Goal: Task Accomplishment & Management: Manage account settings

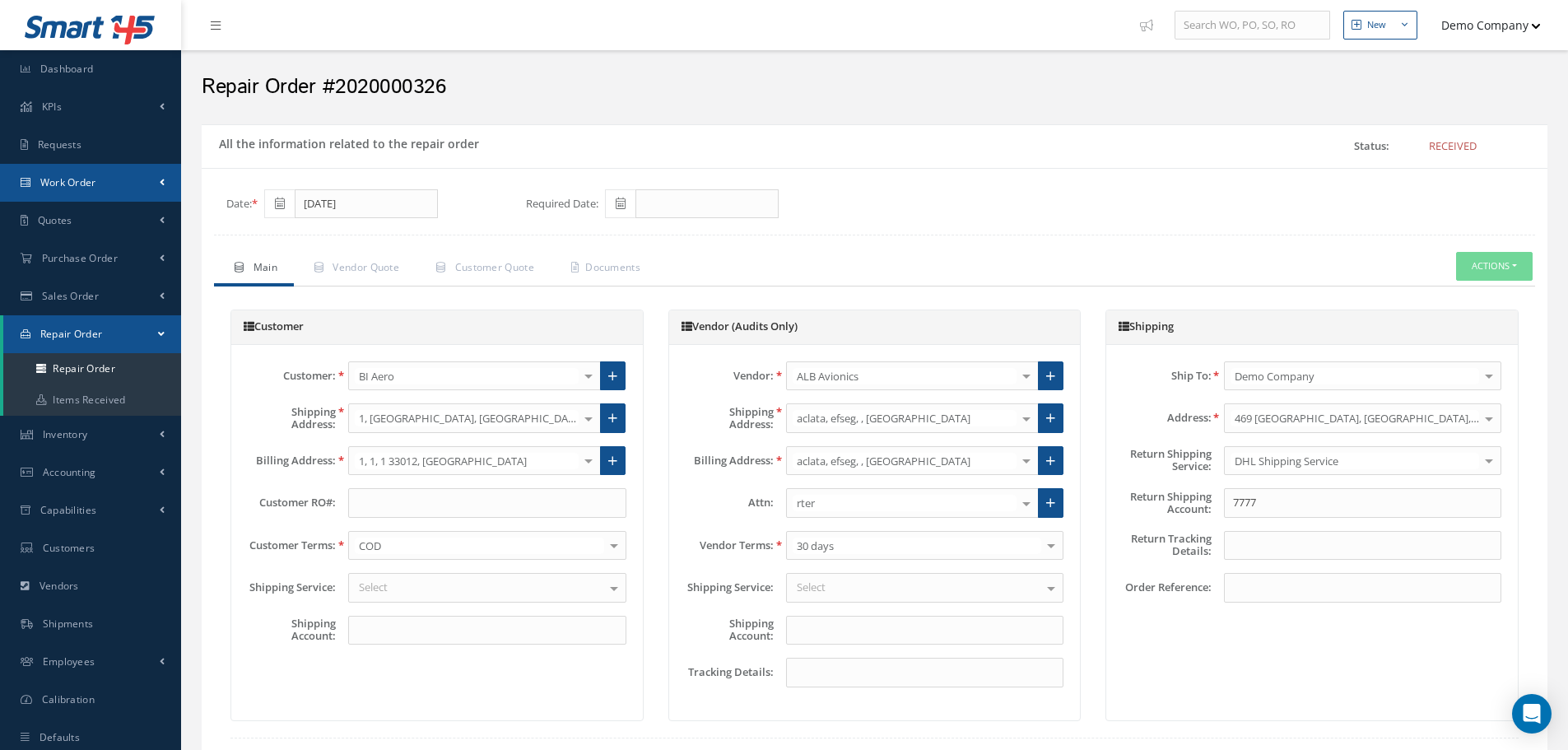
click at [90, 185] on span "Work Order" at bounding box center [67, 183] width 56 height 14
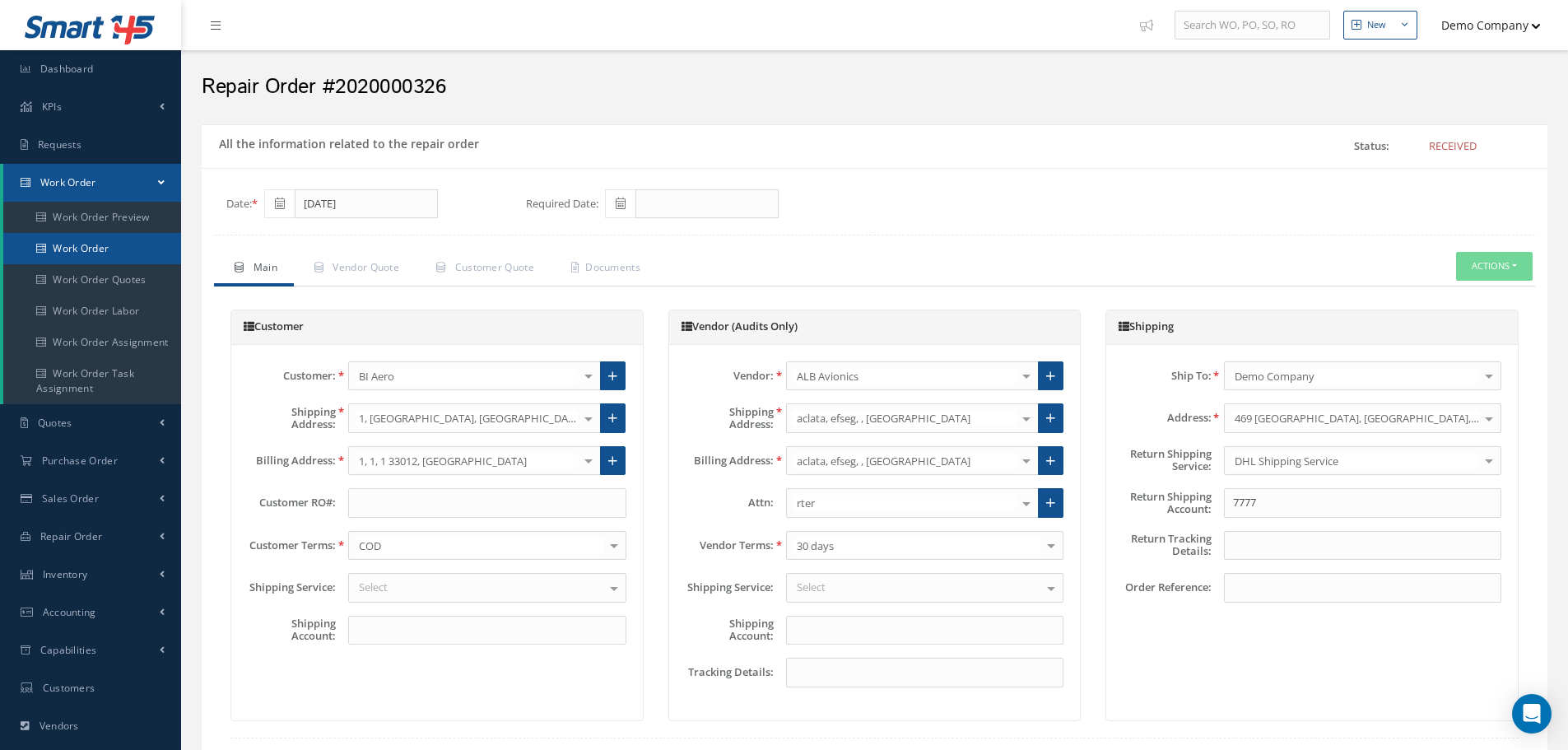
click at [109, 236] on link "Work Order" at bounding box center [92, 248] width 178 height 31
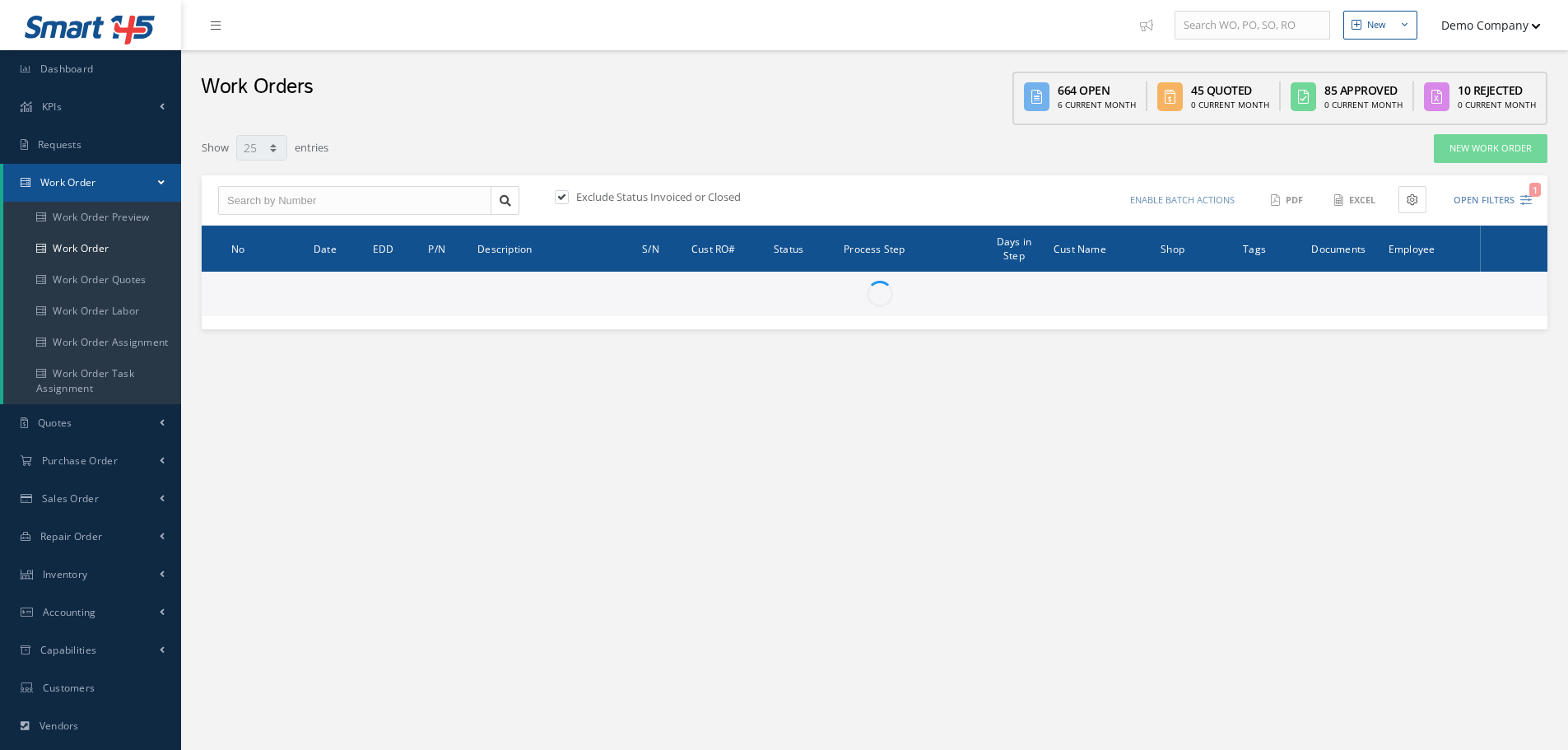
select select "25"
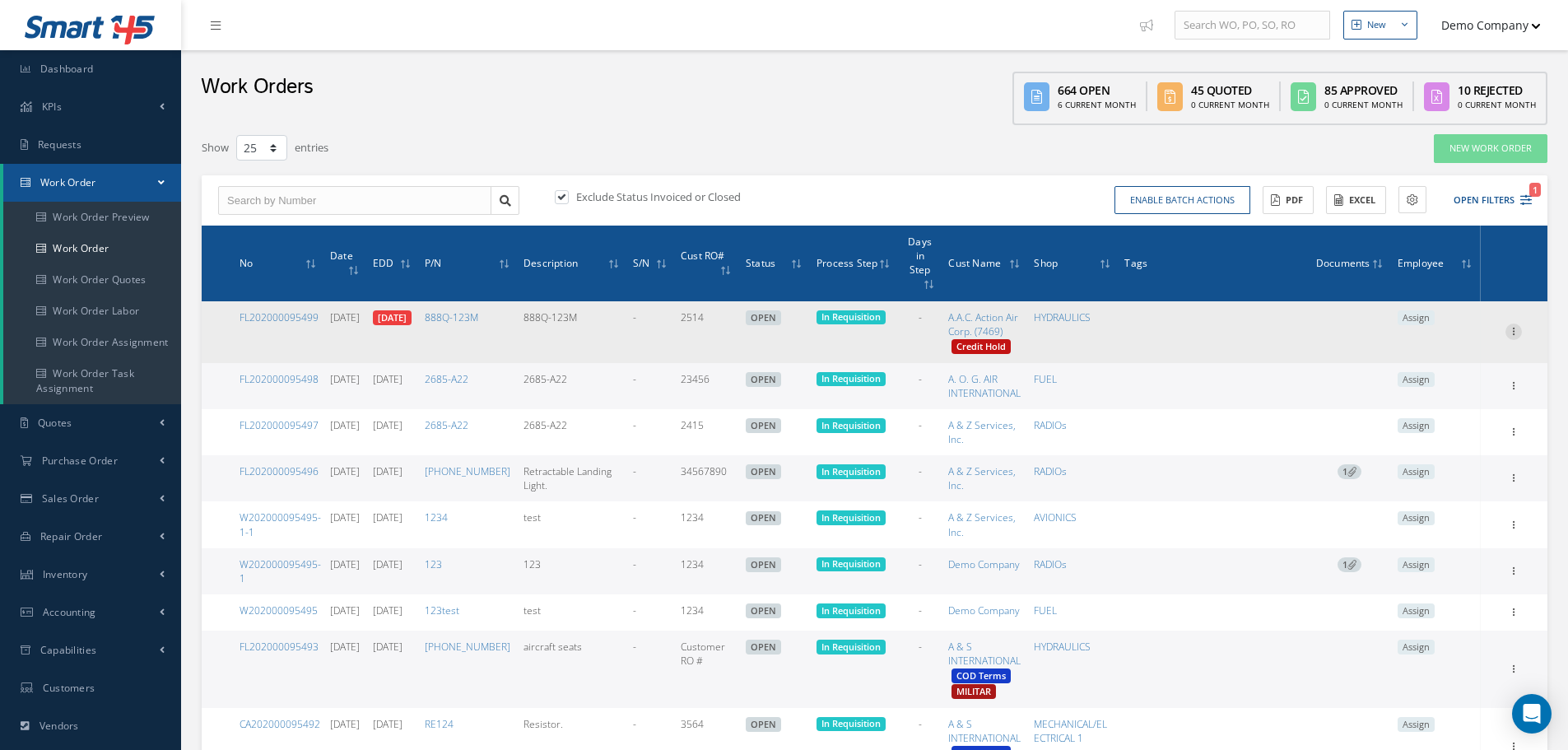
click at [1511, 327] on icon at bounding box center [1513, 330] width 17 height 13
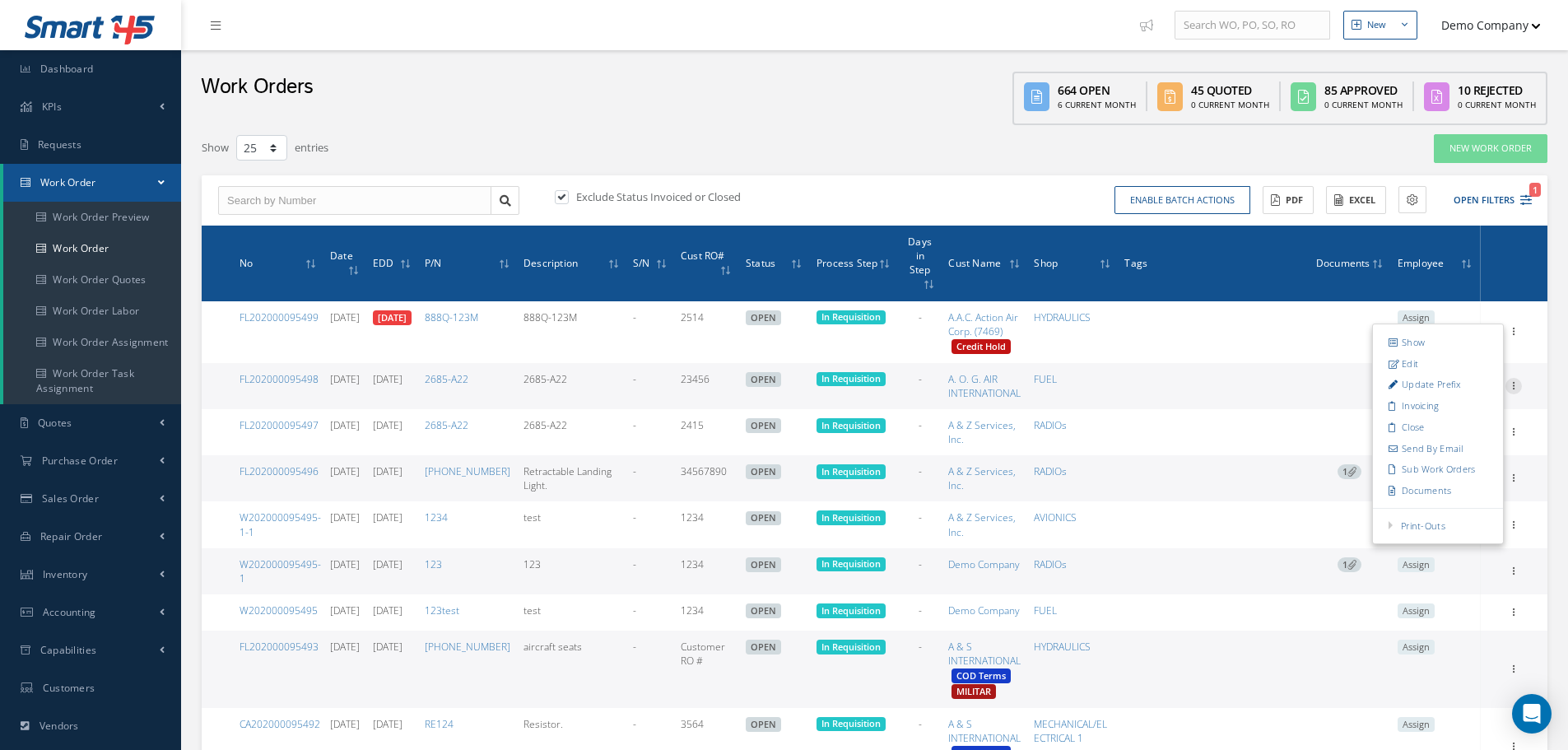
click at [1517, 381] on icon at bounding box center [1513, 384] width 17 height 13
click at [1511, 477] on icon at bounding box center [1513, 476] width 17 height 13
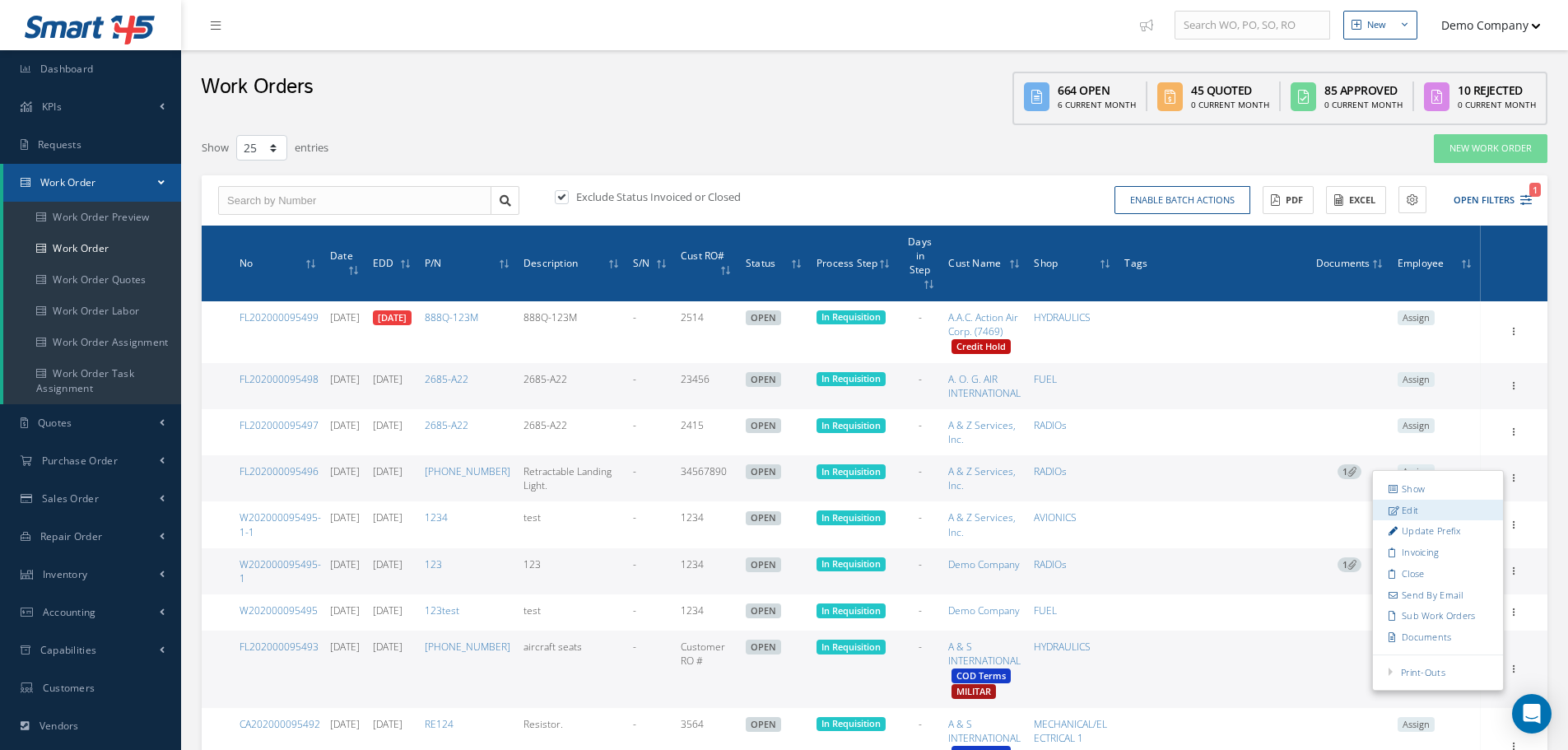
click at [1408, 516] on link "Edit" at bounding box center [1438, 511] width 130 height 21
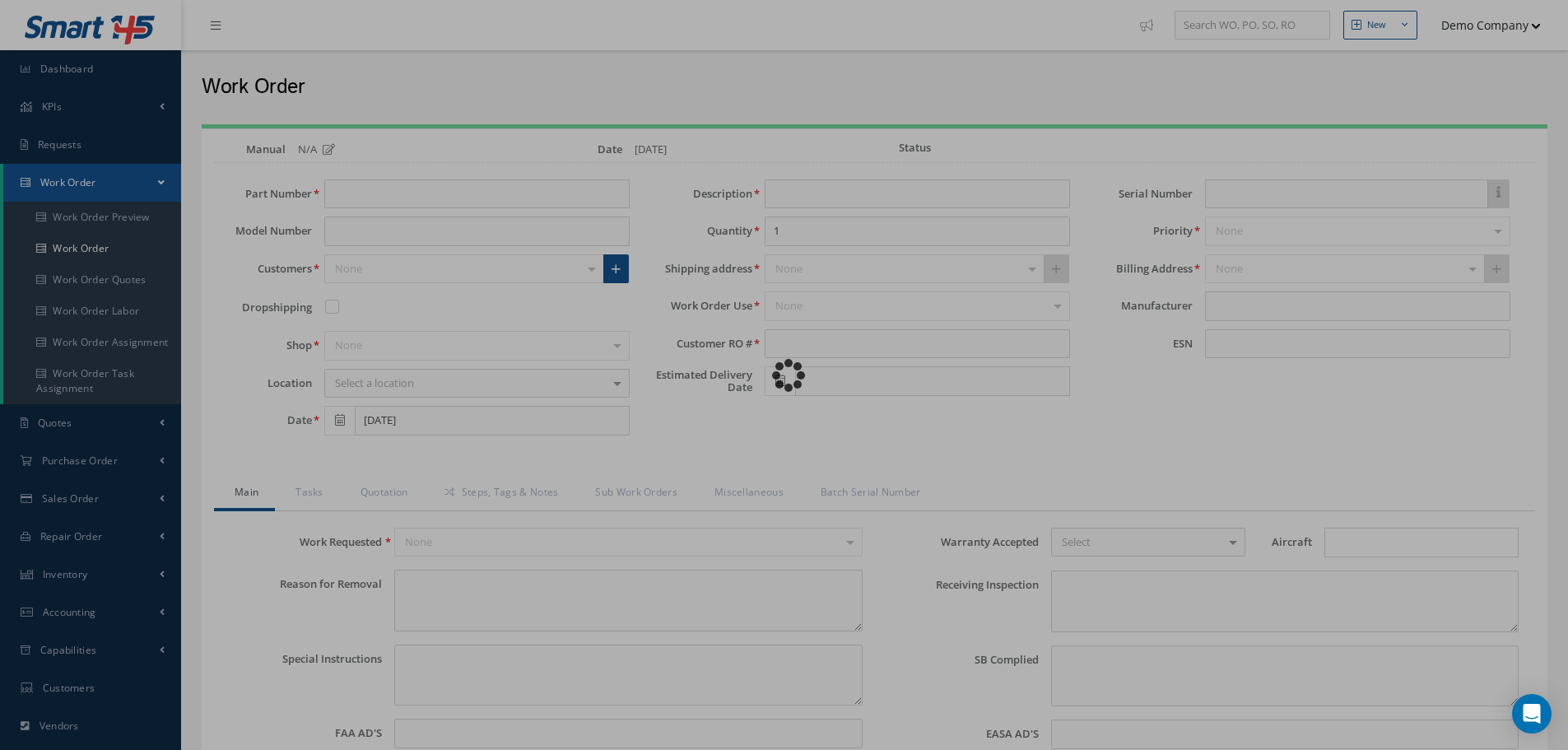
type input "45-0057-11"
type input "07/08/2025"
type input "Retractable Landing Light."
type input "34567890"
type input "09/09/2025"
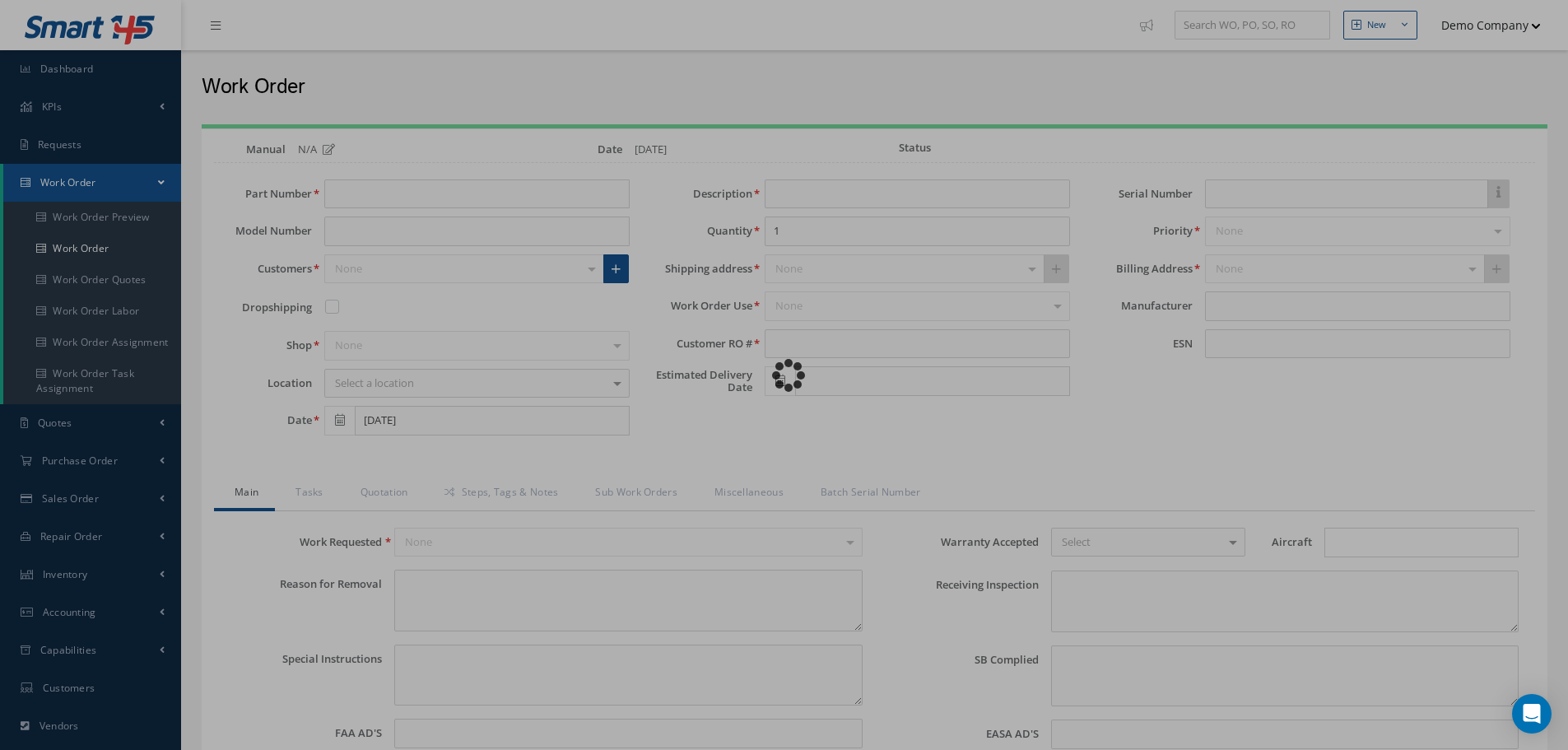
type input "faa aads"
type textarea "NO VISUAL DAMAGE"
type textarea "50"
type input "EASA ADS"
type textarea "test test"
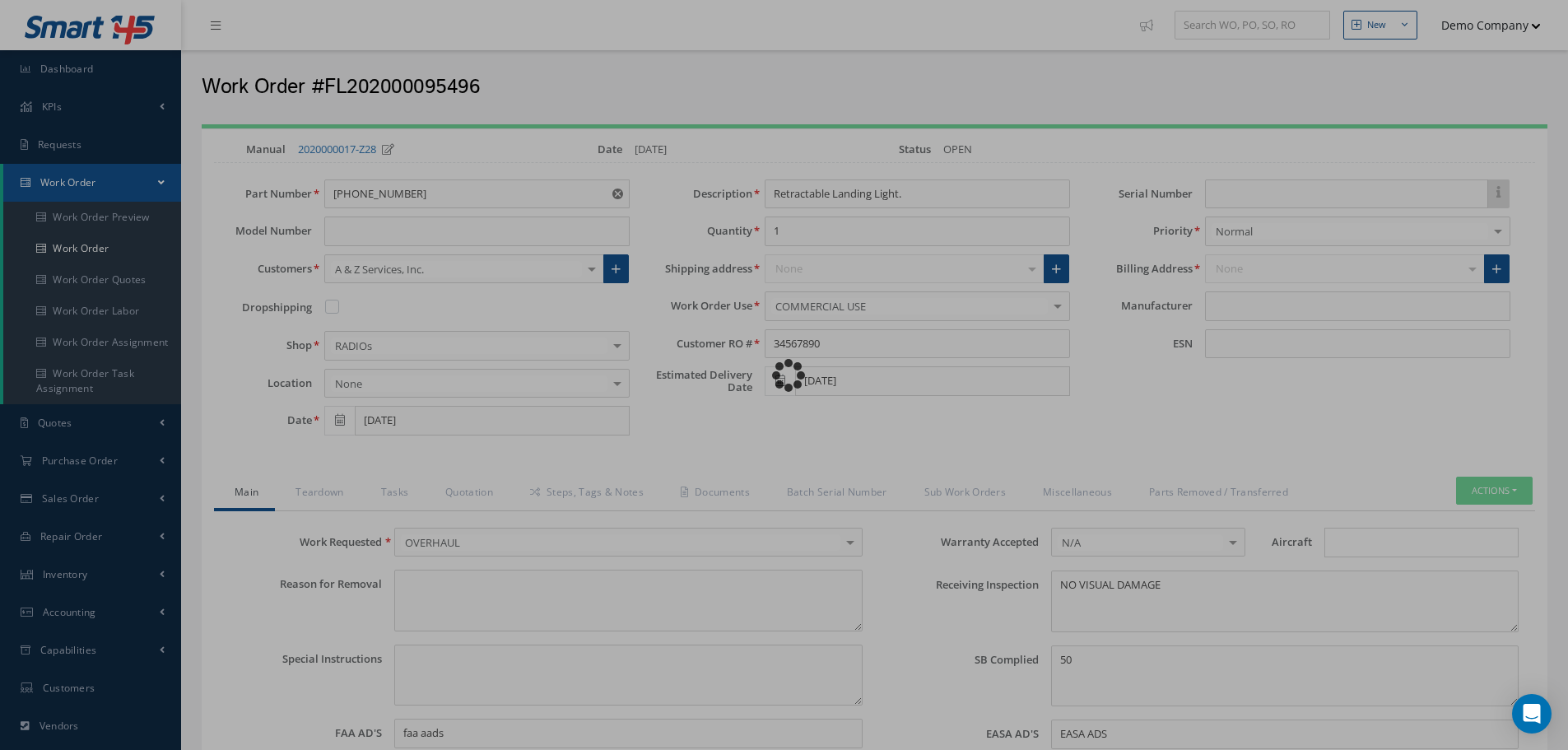
type input "78"
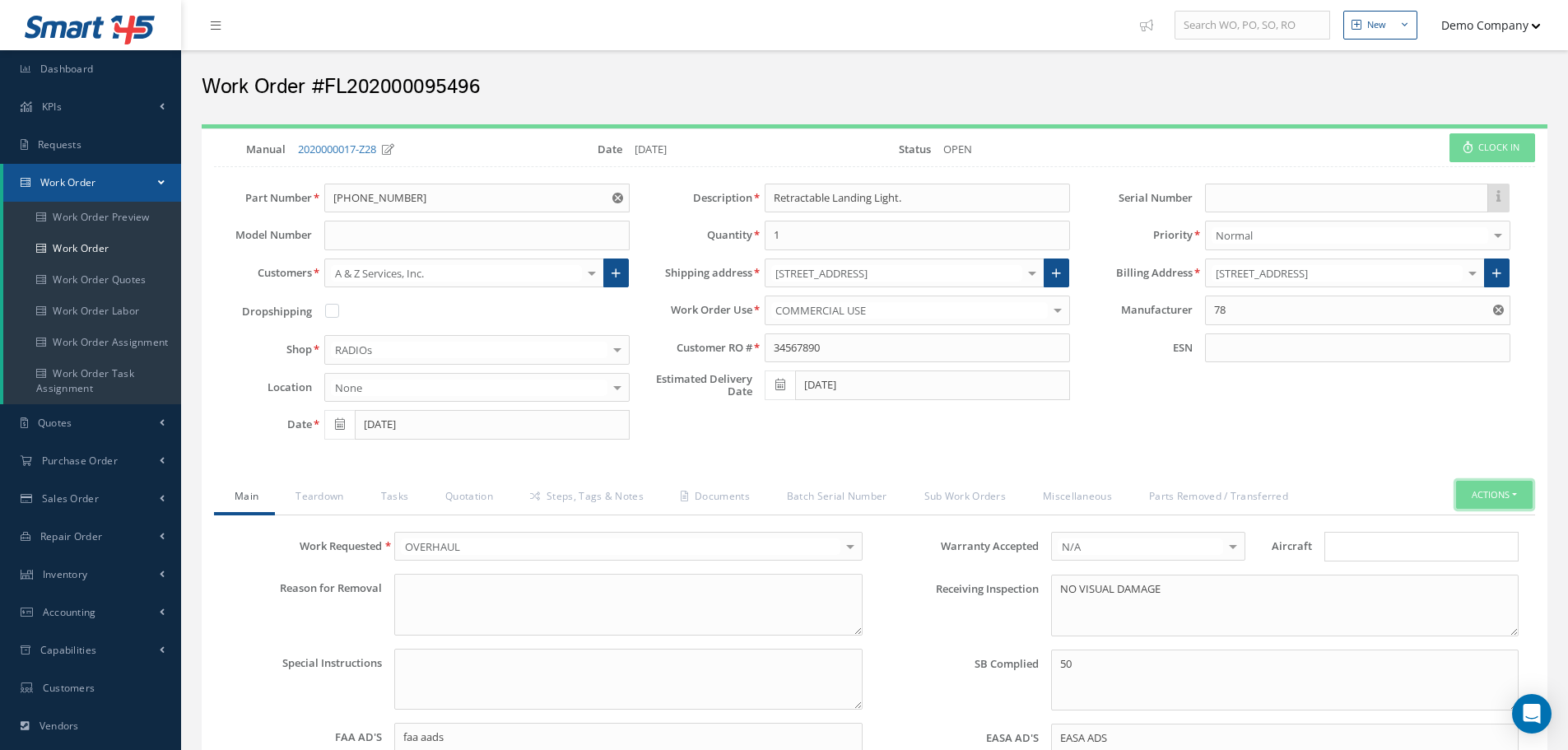
click at [1520, 497] on button "Actions" at bounding box center [1494, 495] width 76 height 28
click at [1349, 699] on link "Receiving Inspection" at bounding box center [1350, 702] width 136 height 26
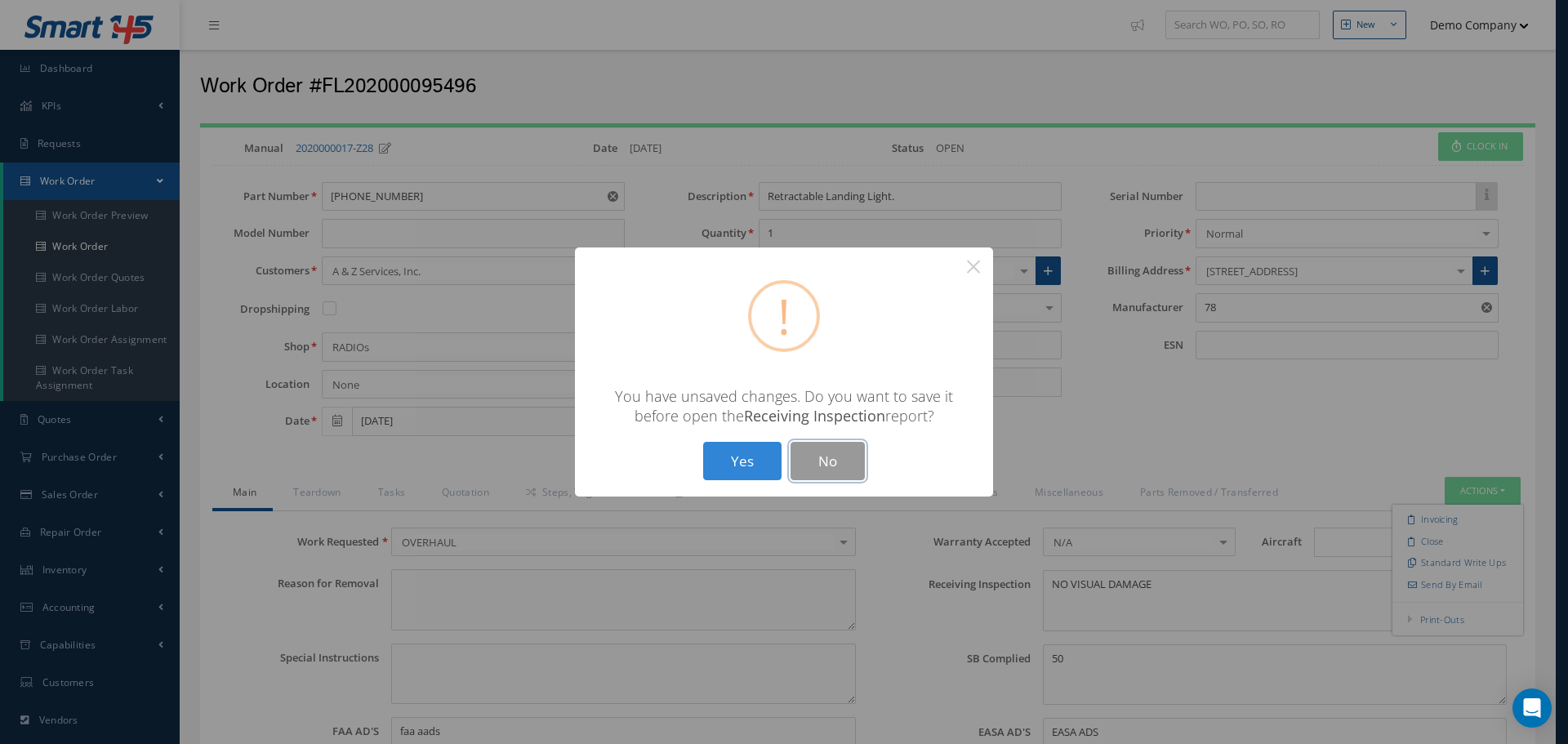
click at [848, 463] on button "No" at bounding box center [828, 461] width 74 height 39
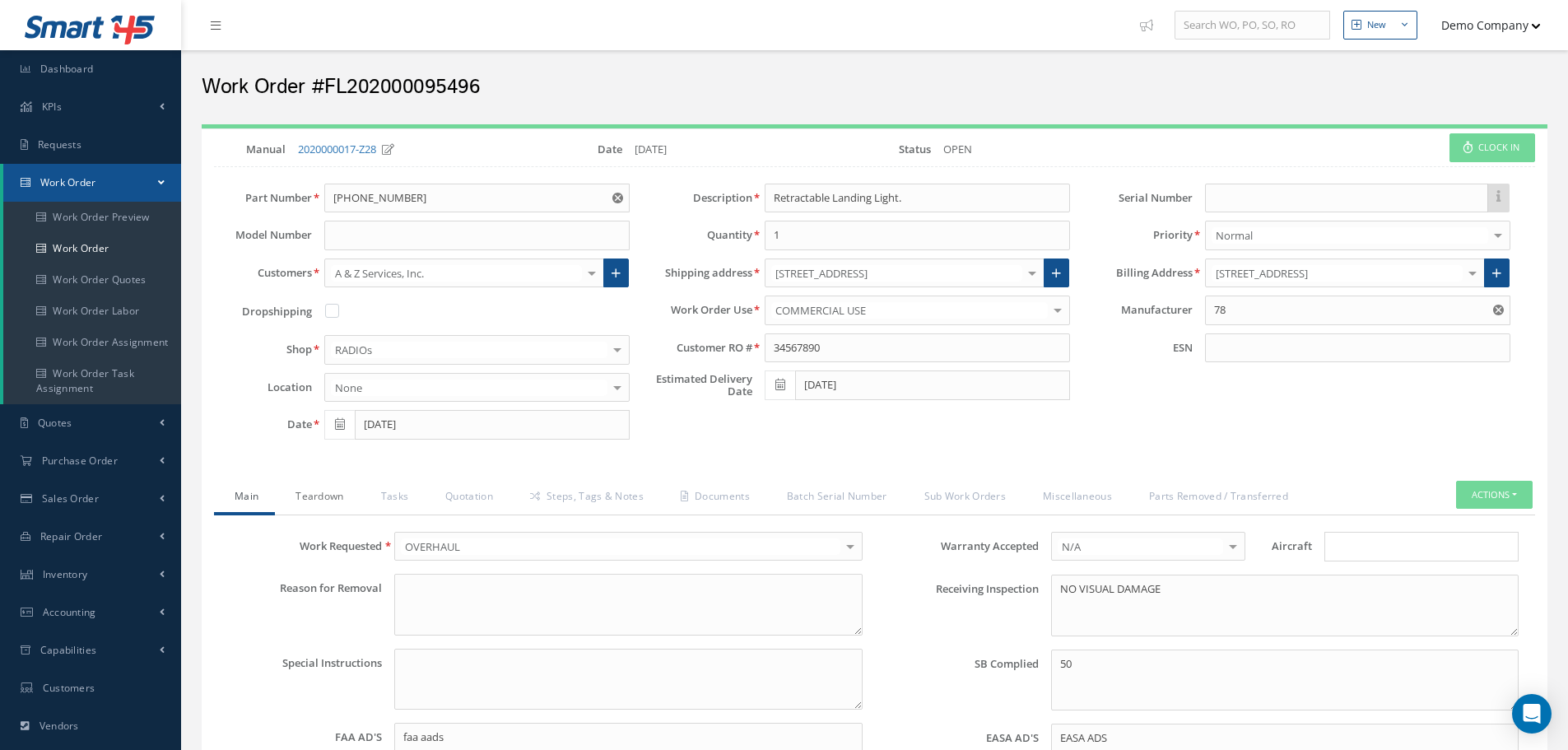
click at [331, 495] on link "Teardown" at bounding box center [317, 497] width 85 height 35
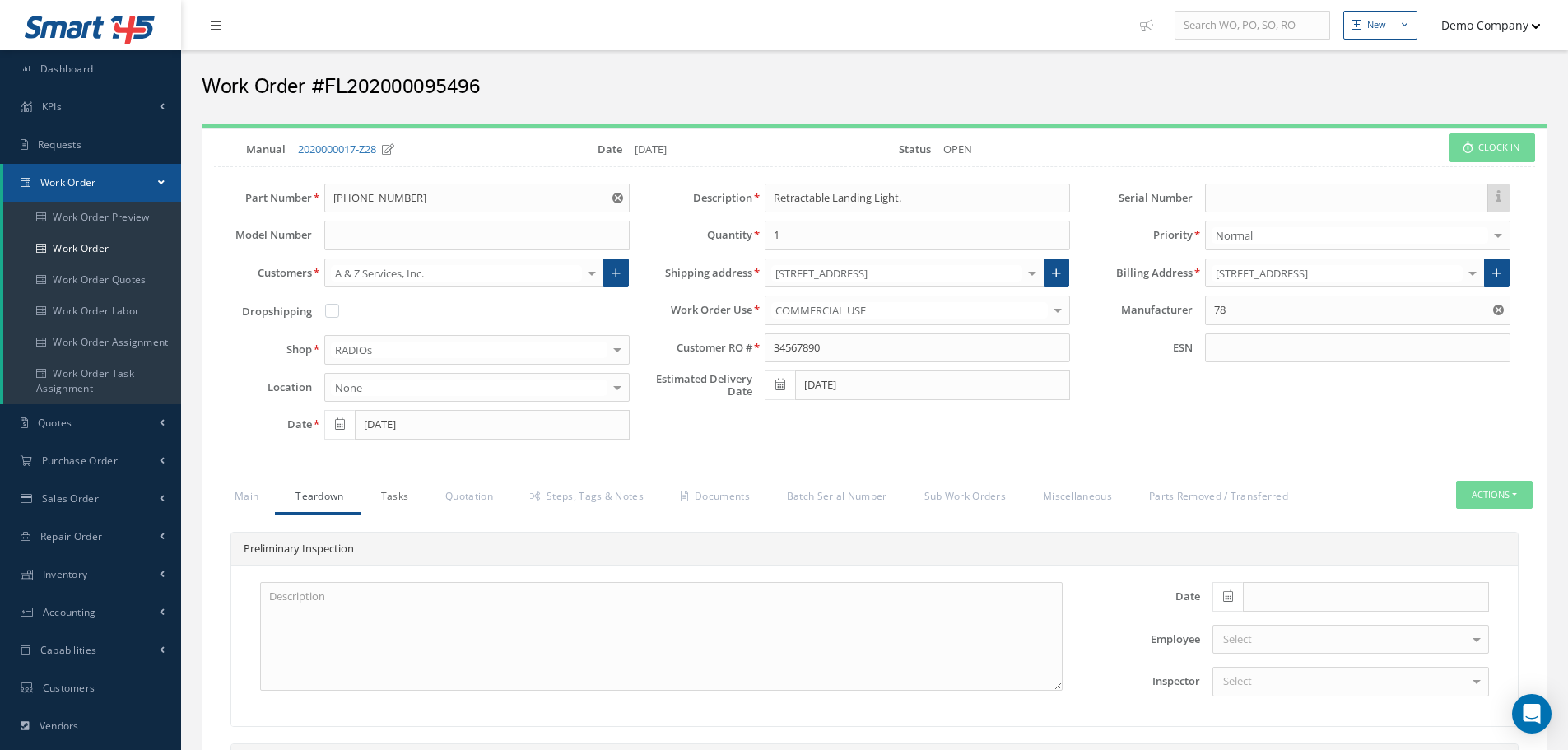
click at [398, 500] on link "Tasks" at bounding box center [393, 497] width 65 height 35
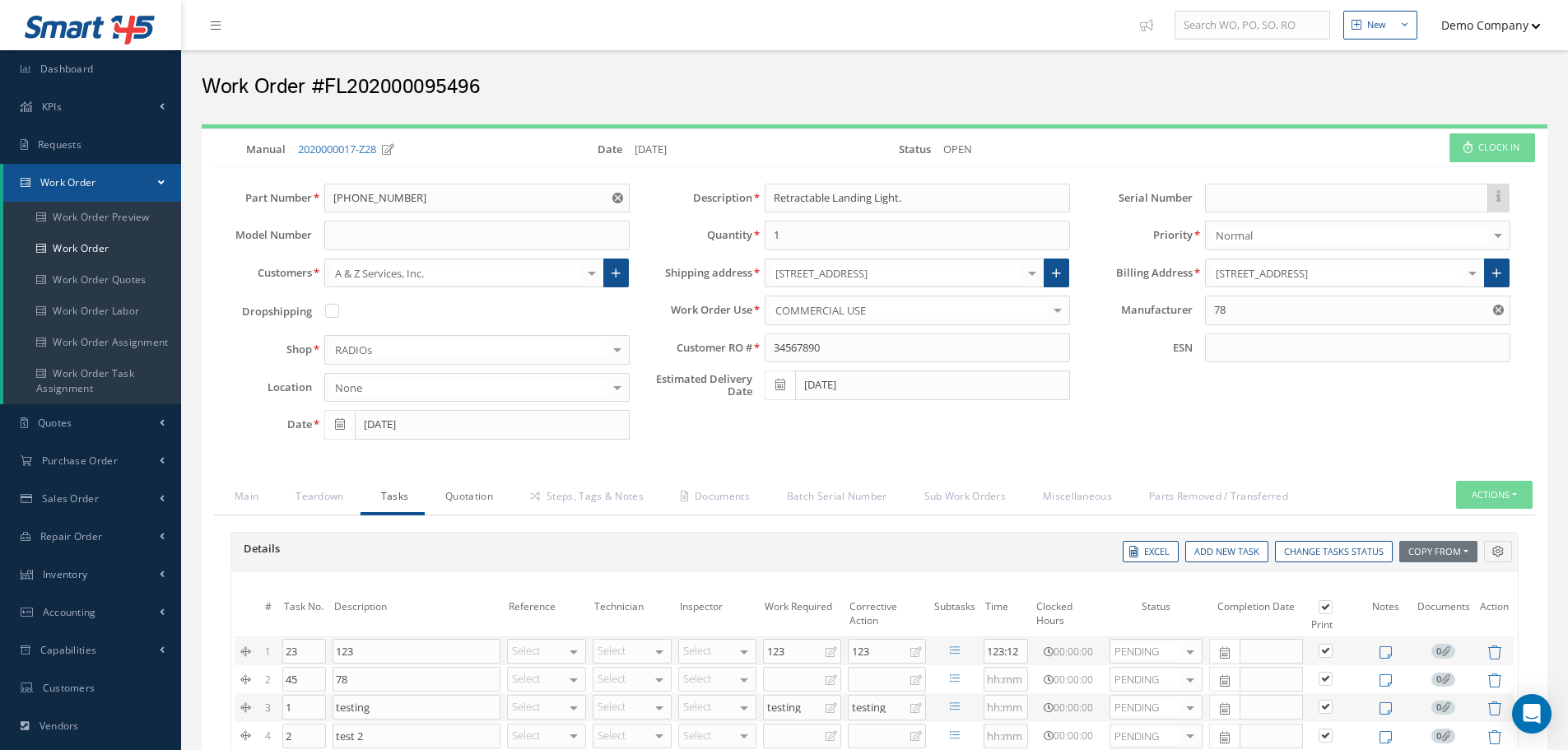
click at [467, 498] on link "Quotation" at bounding box center [467, 497] width 85 height 35
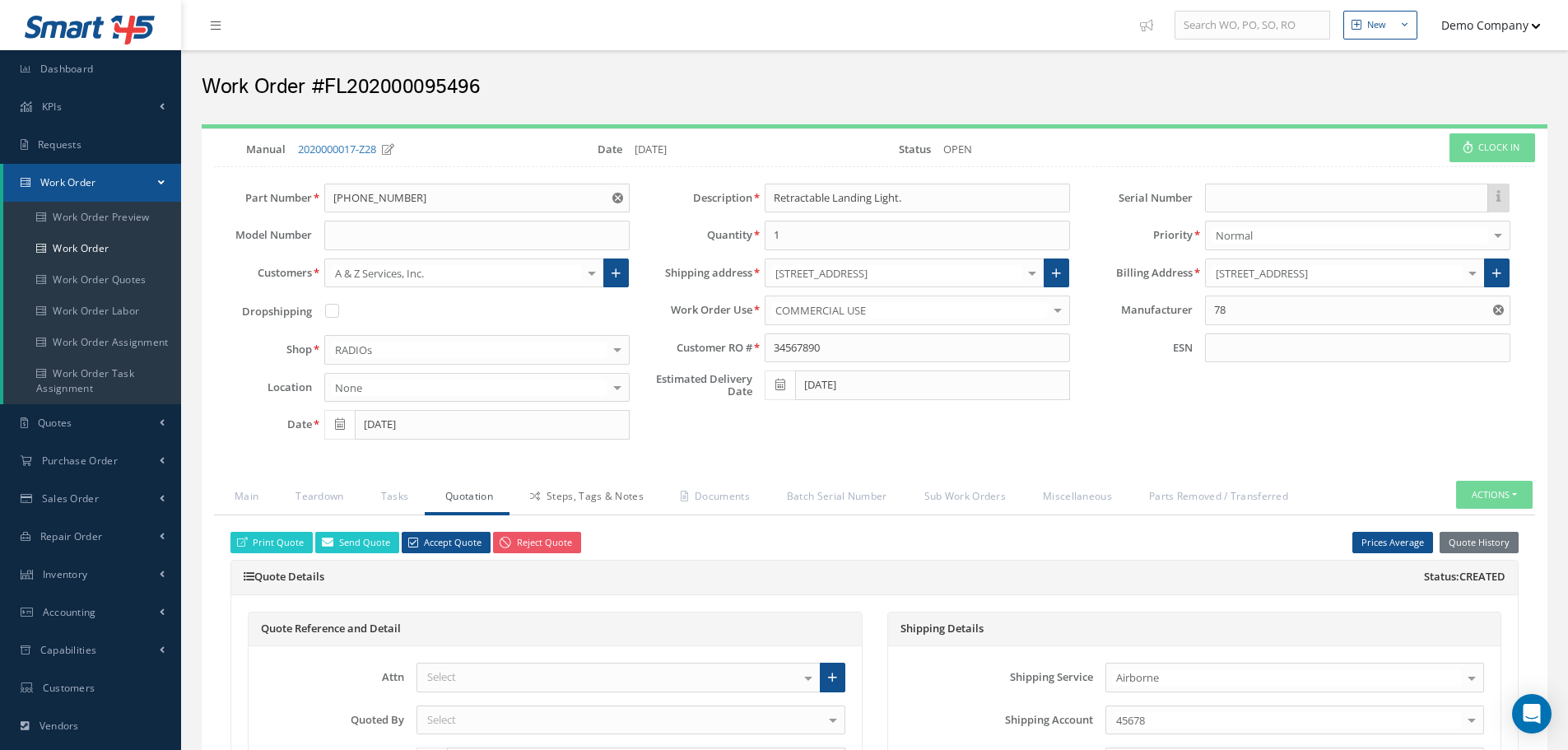
click at [572, 502] on link "Steps, Tags & Notes" at bounding box center [585, 497] width 151 height 35
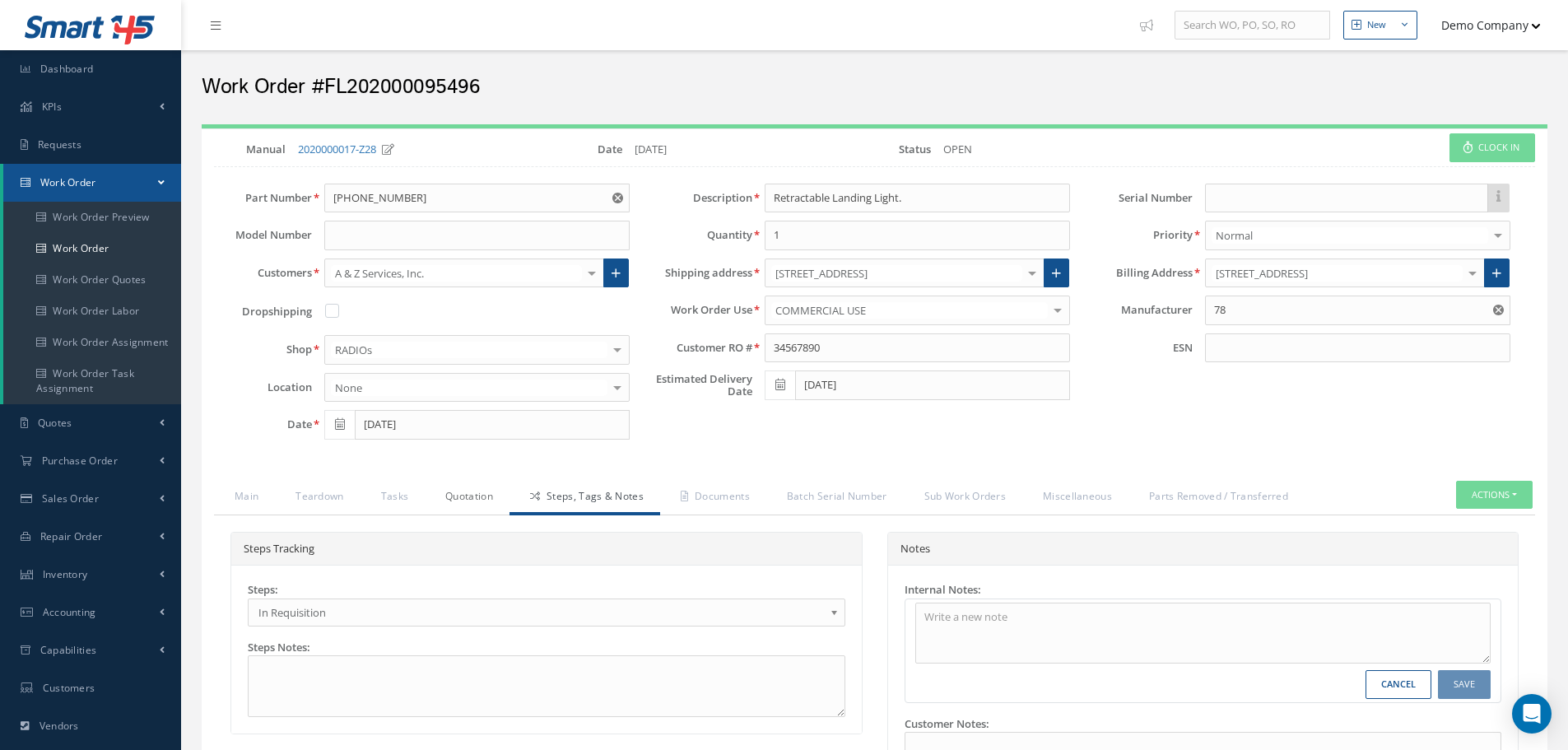
click at [472, 502] on link "Quotation" at bounding box center [467, 497] width 85 height 35
